Goal: Task Accomplishment & Management: Manage account settings

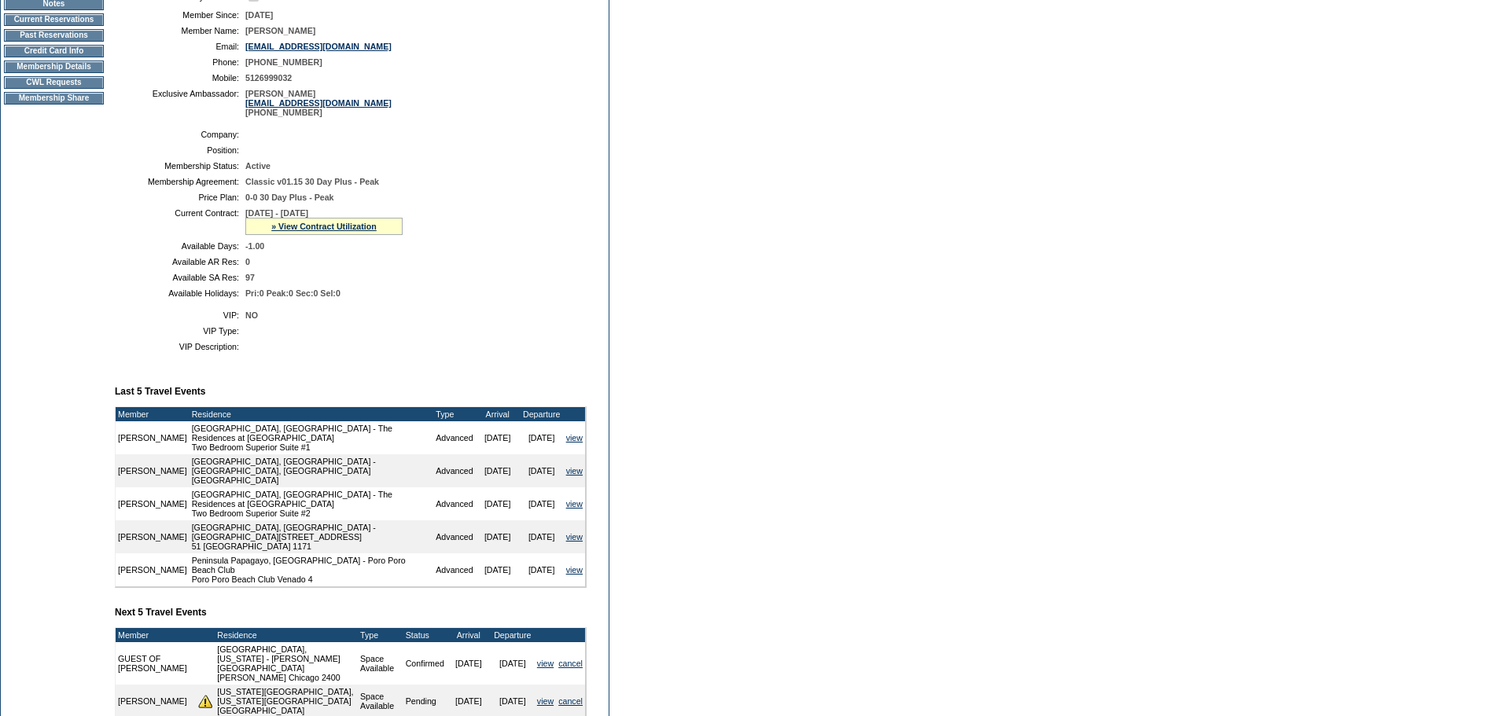
scroll to position [386, 0]
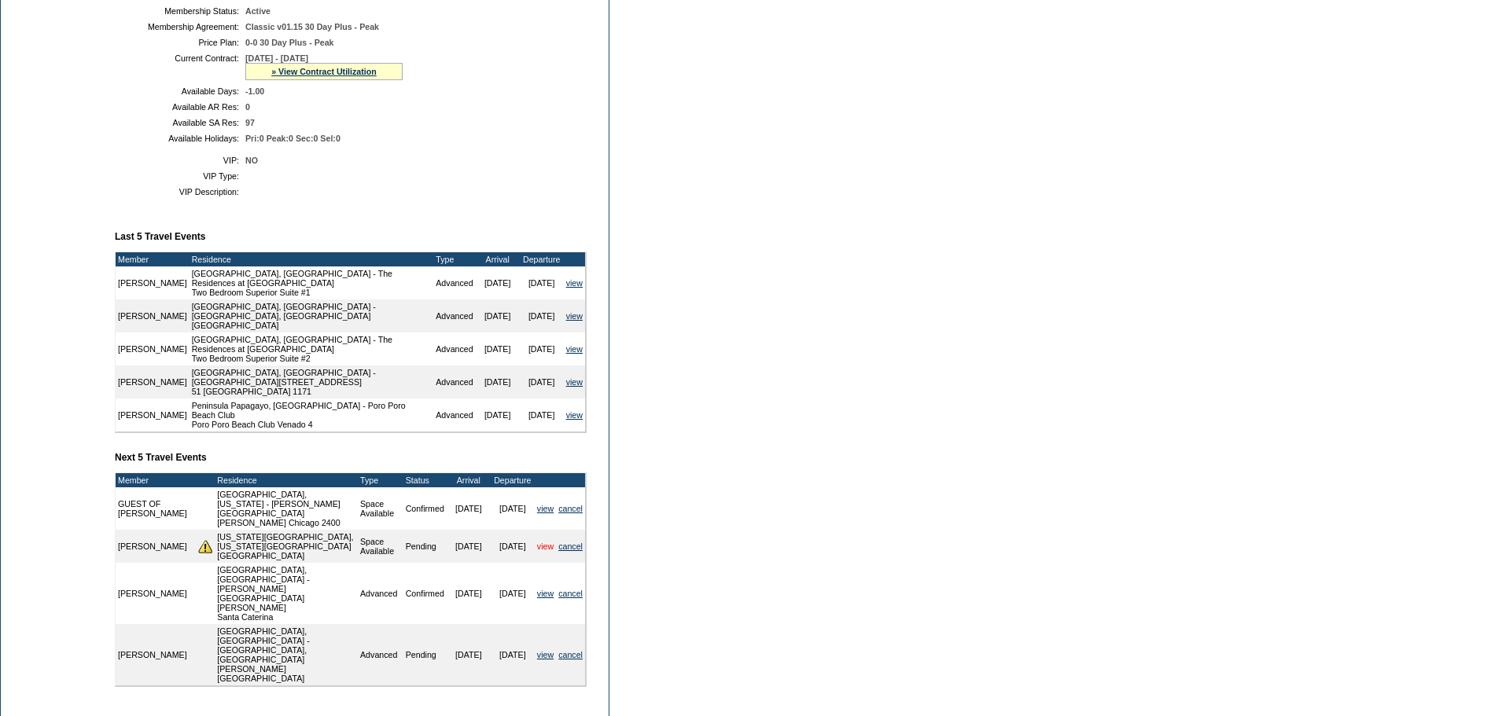
click at [542, 542] on link "view" at bounding box center [545, 546] width 17 height 9
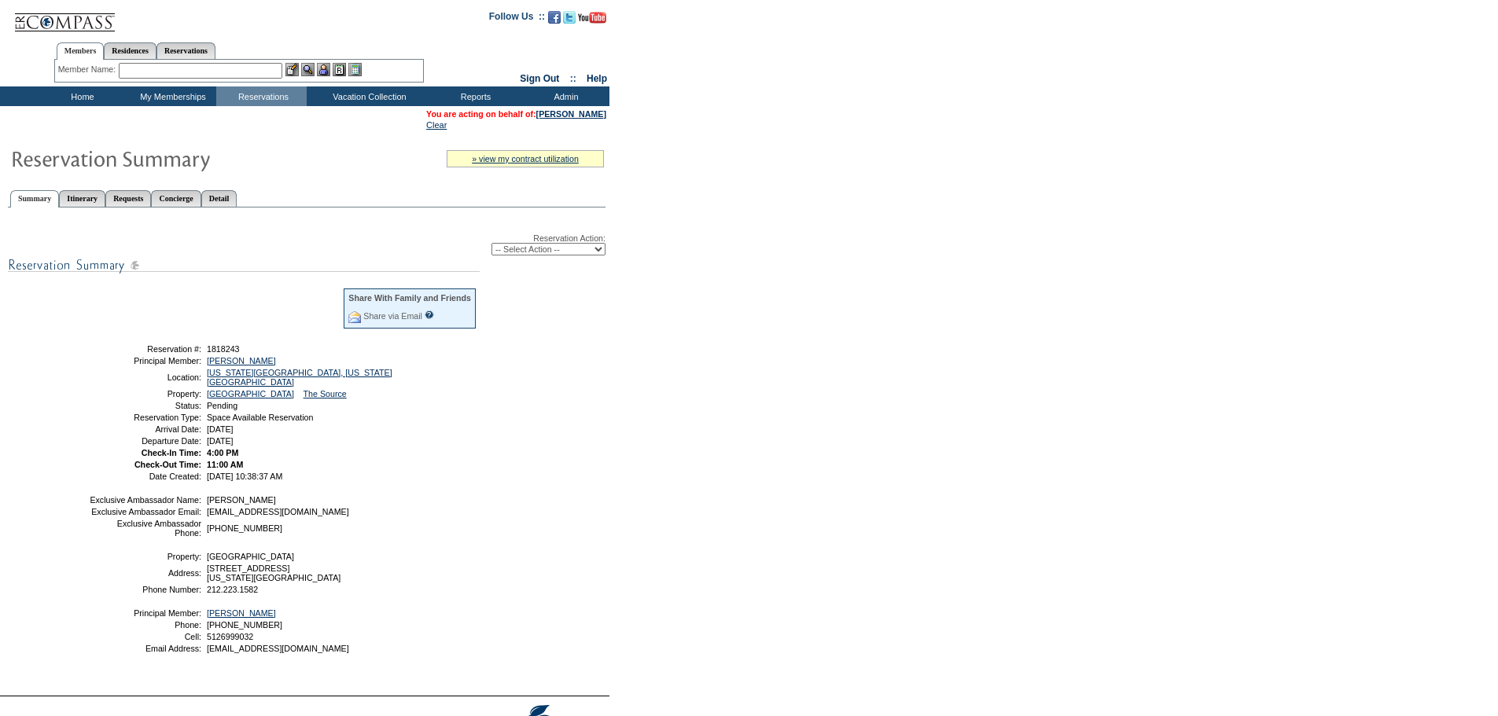
click at [578, 256] on select "-- Select Action -- Modify Reservation Dates Modify Reservation Cost Modify Occ…" at bounding box center [548, 249] width 114 height 13
select select "ConfirmRes"
click at [491, 246] on select "-- Select Action -- Modify Reservation Dates Modify Reservation Cost Modify Occ…" at bounding box center [548, 249] width 114 height 13
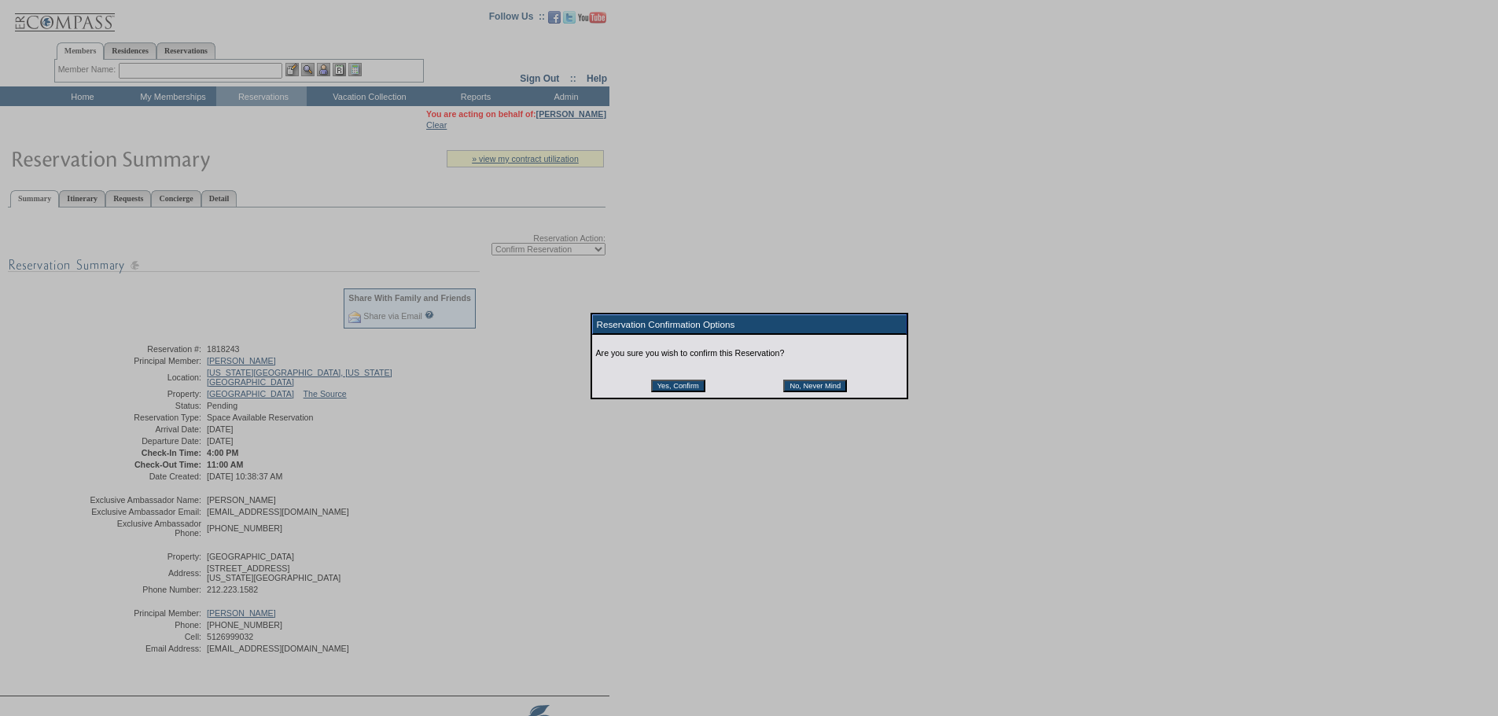
click at [691, 382] on table "Yes, Confirm No, Never Mind" at bounding box center [749, 380] width 200 height 27
click at [679, 390] on input "Yes, Confirm" at bounding box center [678, 386] width 54 height 13
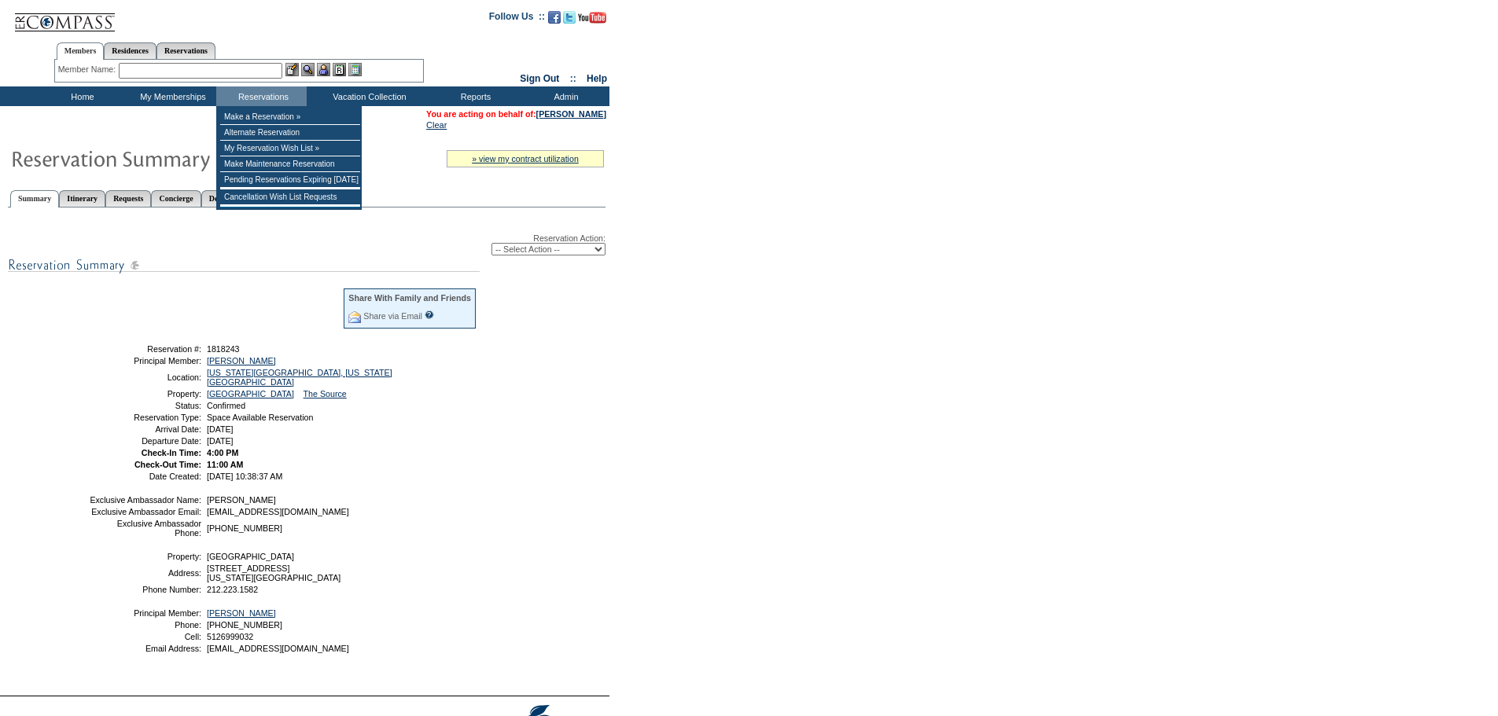
drag, startPoint x: 266, startPoint y: 80, endPoint x: 262, endPoint y: 71, distance: 10.2
click at [265, 80] on div "Member Name: Destination or Residence: ReservationId:" at bounding box center [239, 71] width 370 height 23
click at [262, 71] on input "text" at bounding box center [201, 71] width 164 height 16
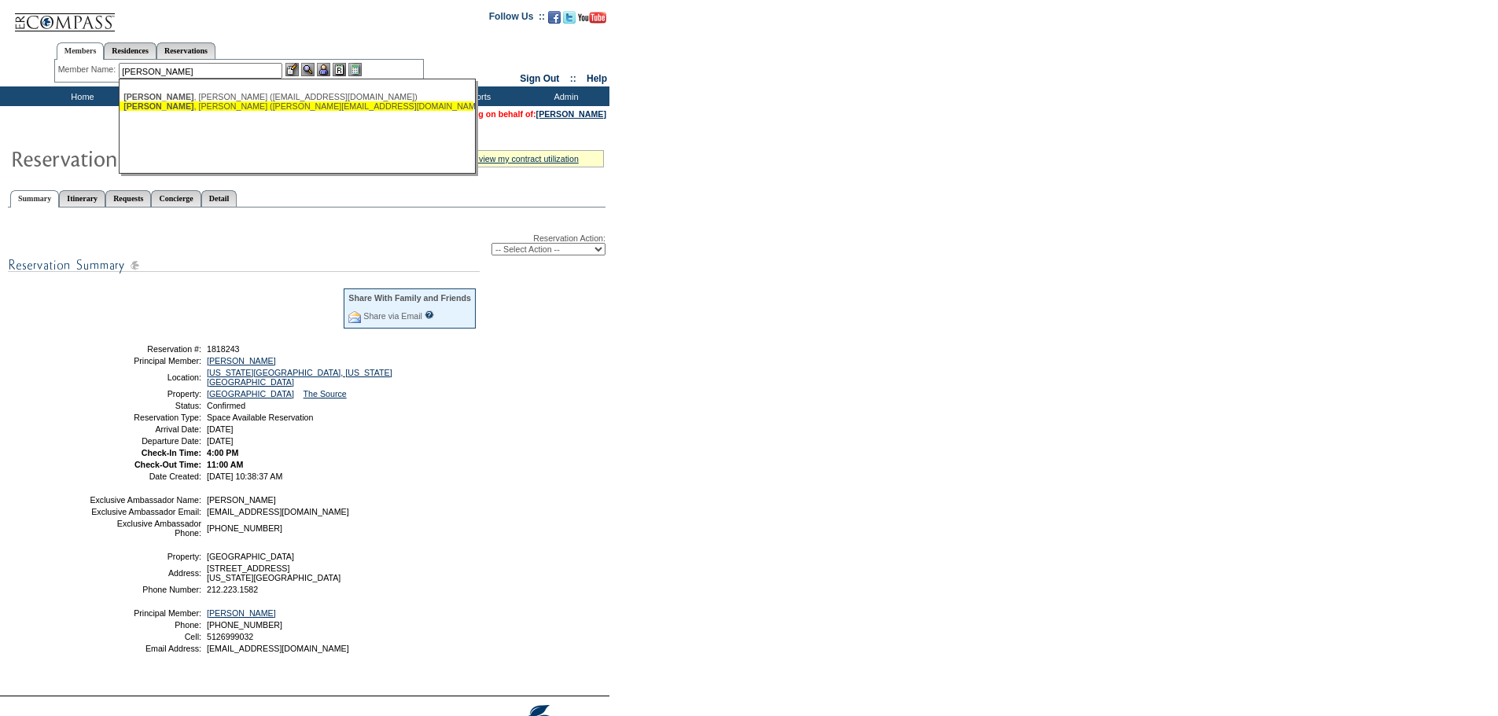
click at [233, 108] on div "Keck , Kim (keck-family@att.net)" at bounding box center [296, 105] width 346 height 9
type input "Keck, Kim (keck-family@att.net)"
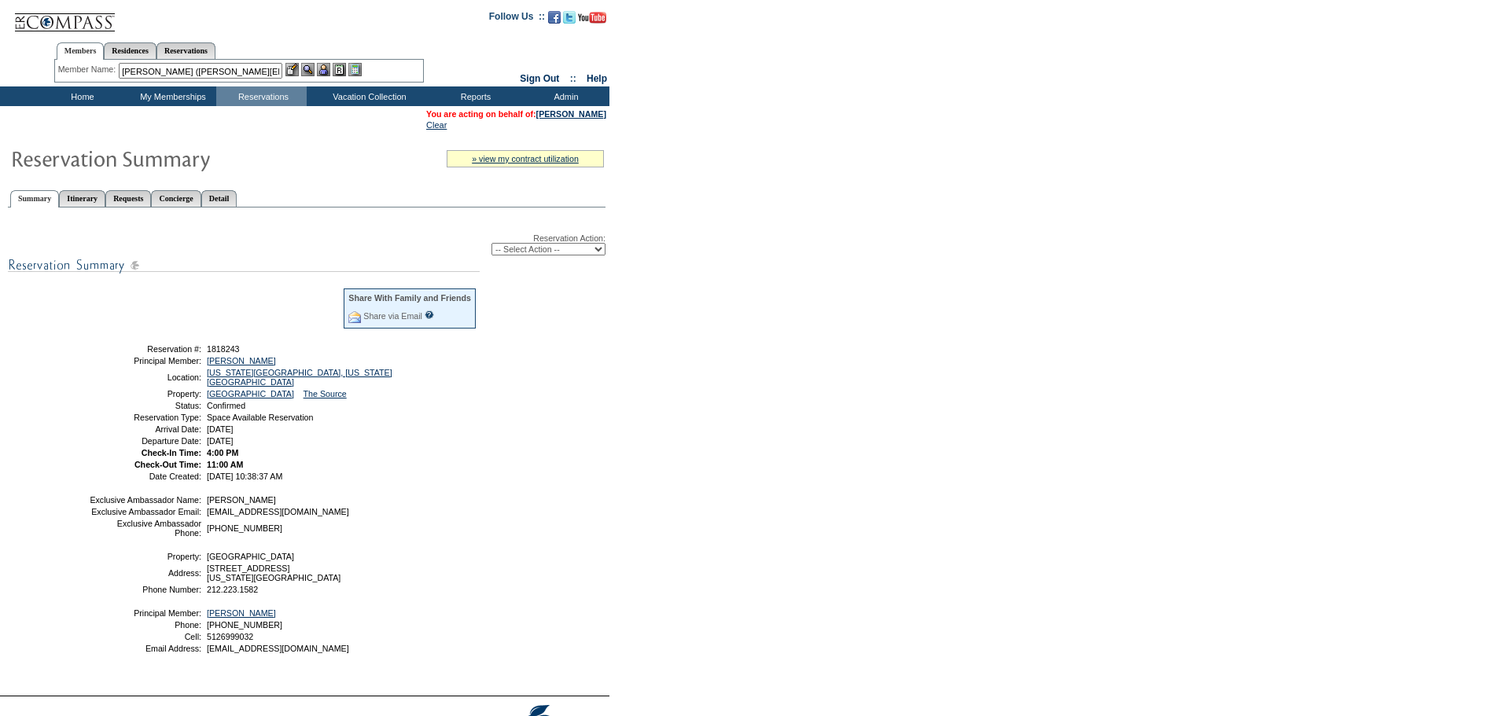
click at [327, 67] on img at bounding box center [323, 69] width 13 height 13
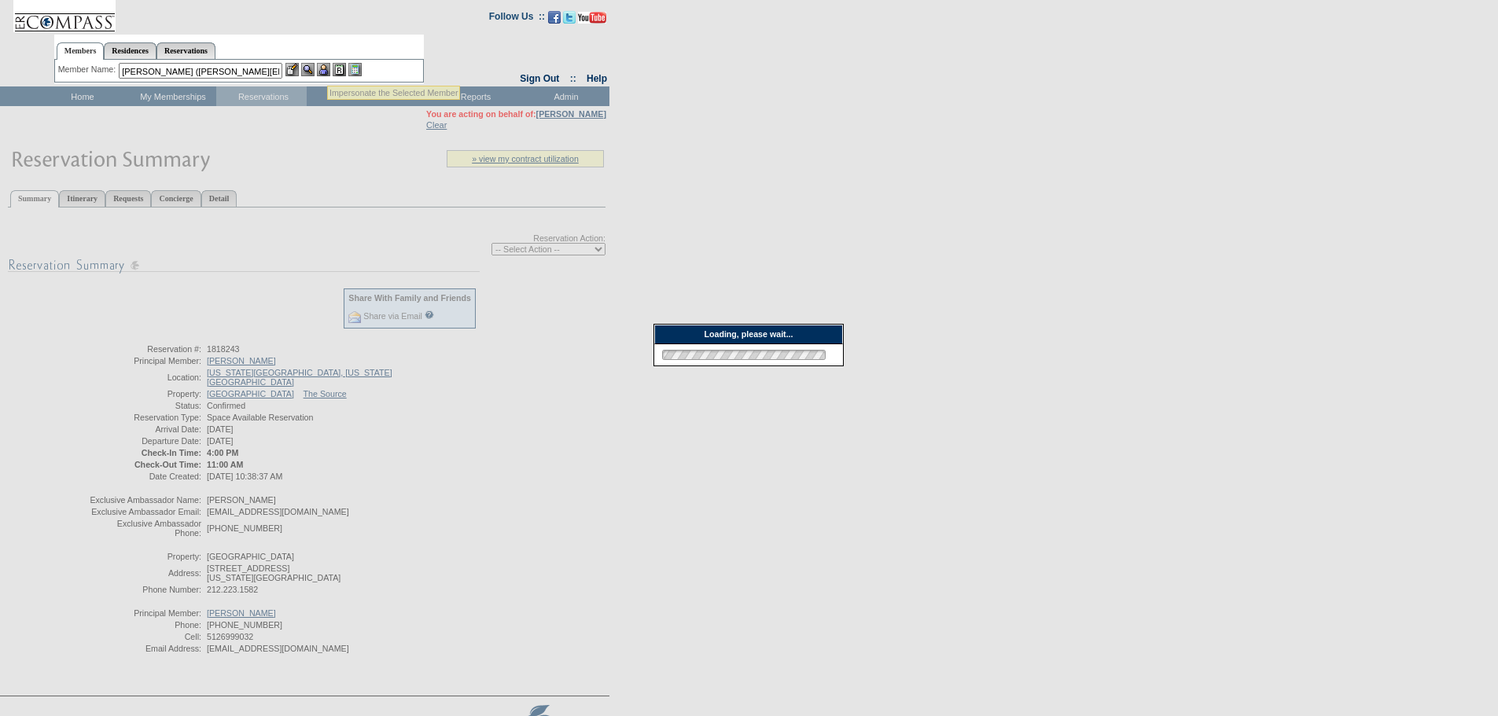
click at [314, 69] on img at bounding box center [307, 69] width 13 height 13
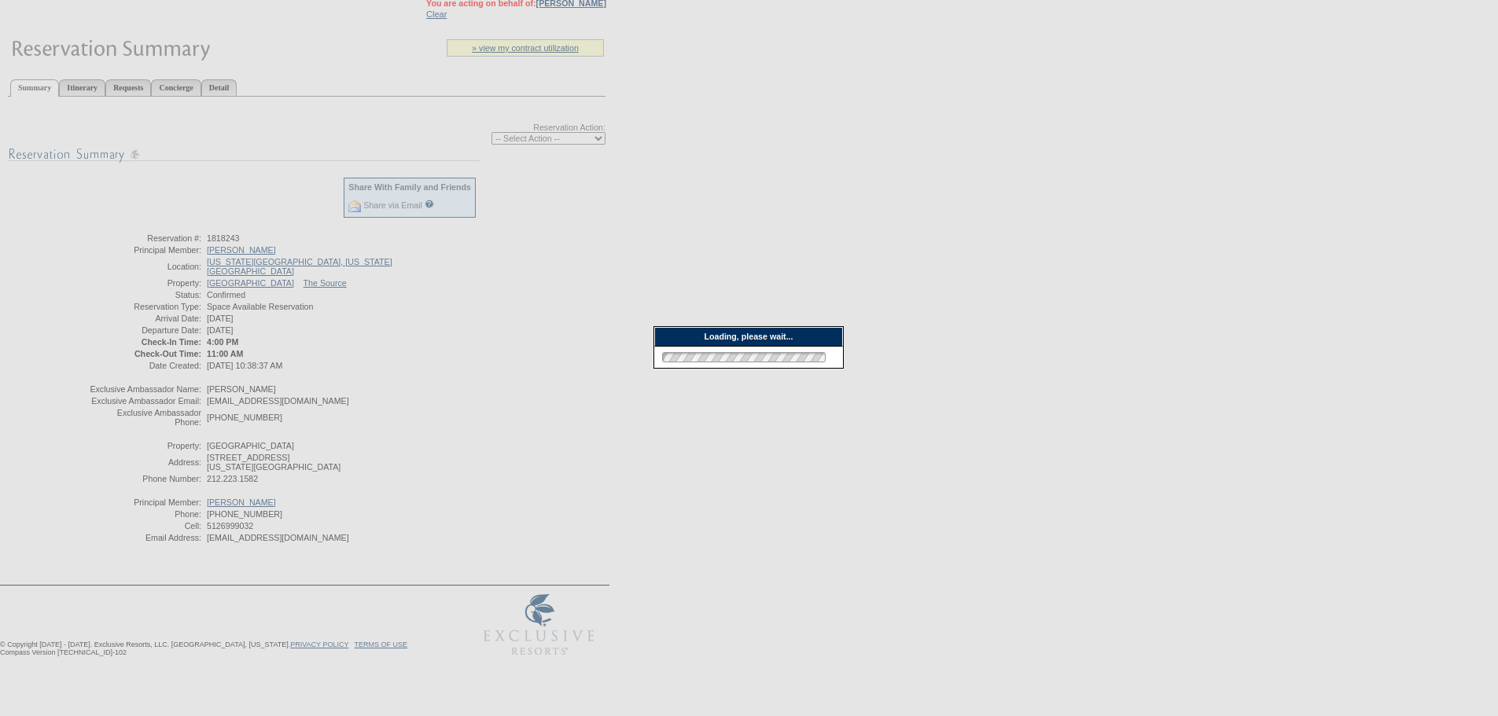
scroll to position [113, 0]
